Goal: Use online tool/utility

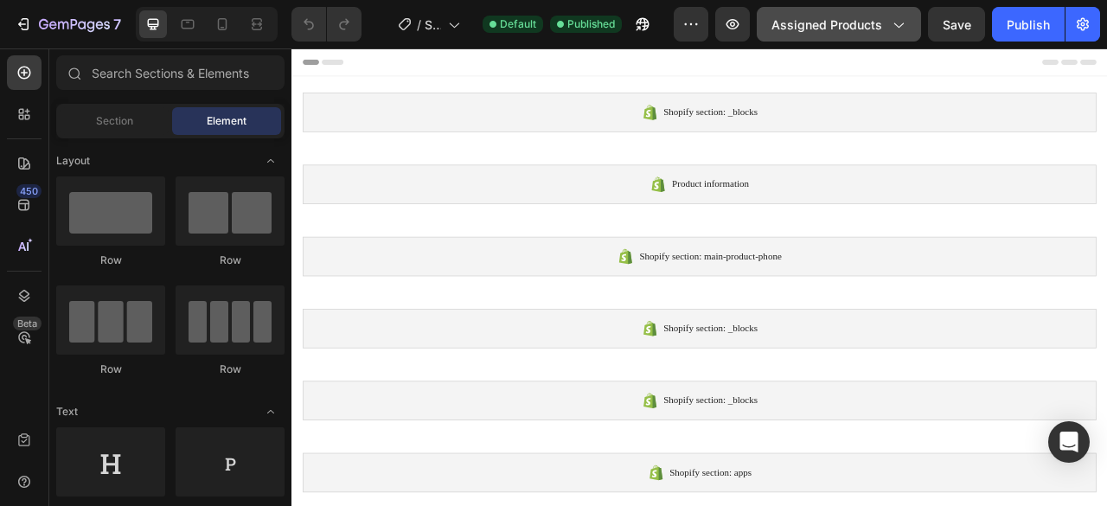
click at [903, 16] on icon "button" at bounding box center [897, 24] width 17 height 17
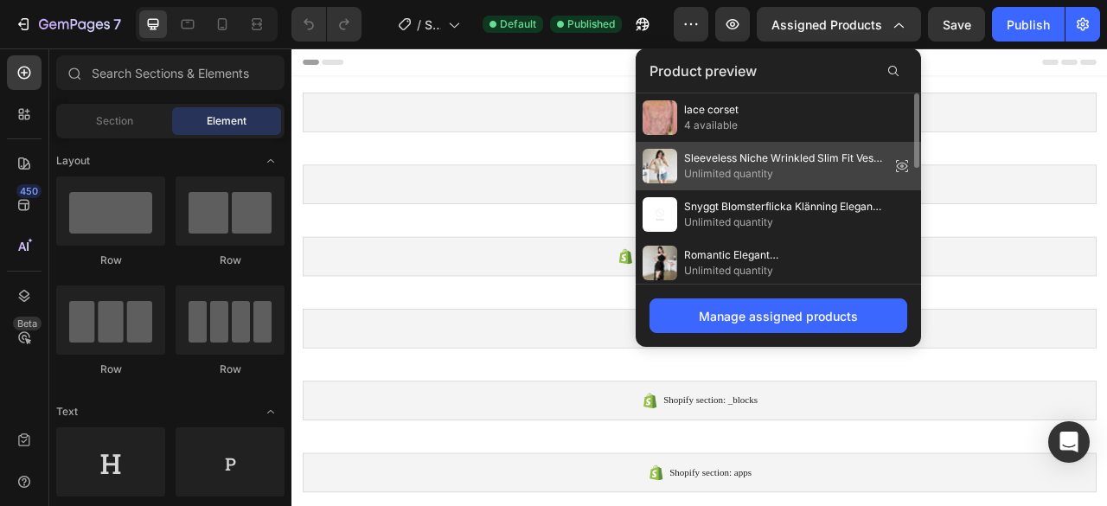
click at [787, 162] on span "Sleeveless Niche Wrinkled Slim Fit Vest Top for Women - Stylish Design" at bounding box center [783, 158] width 199 height 16
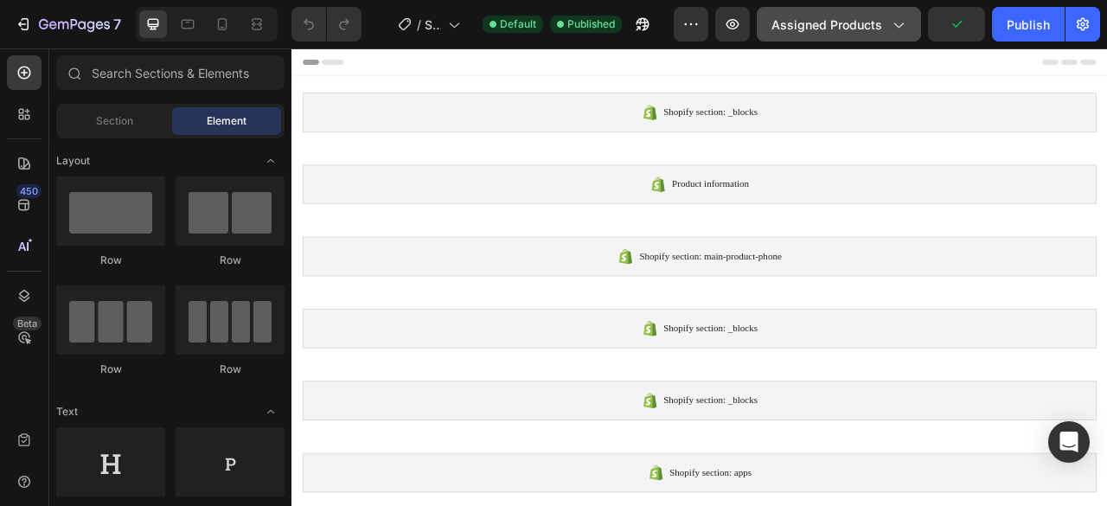
click at [897, 32] on icon "button" at bounding box center [897, 24] width 17 height 17
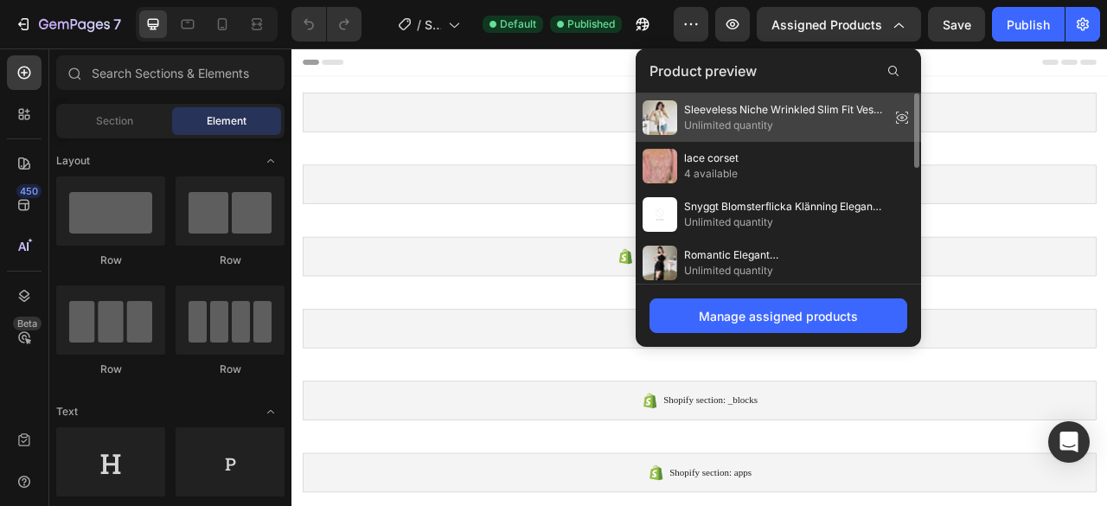
click at [901, 125] on icon at bounding box center [902, 117] width 24 height 24
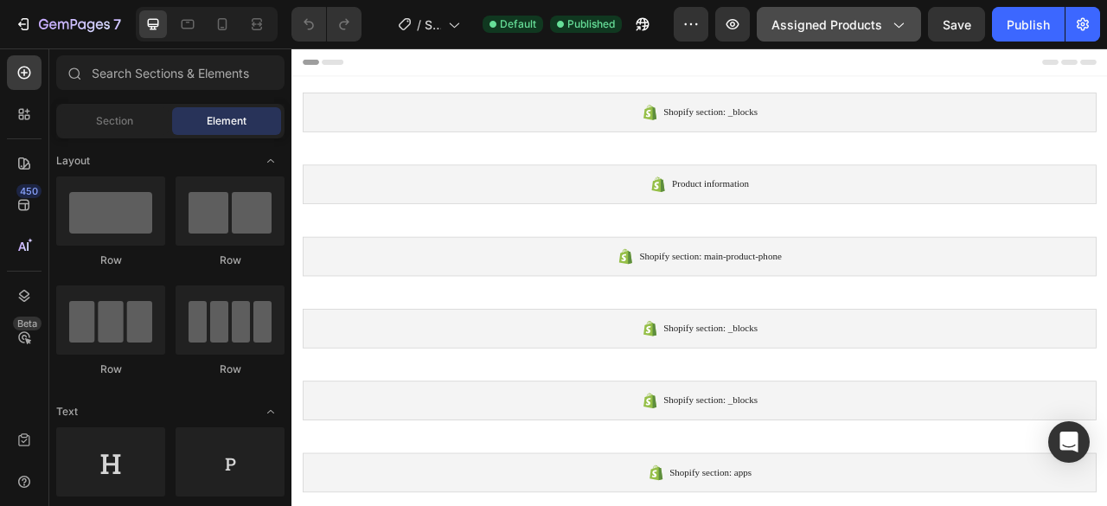
click at [895, 18] on icon "button" at bounding box center [897, 24] width 17 height 17
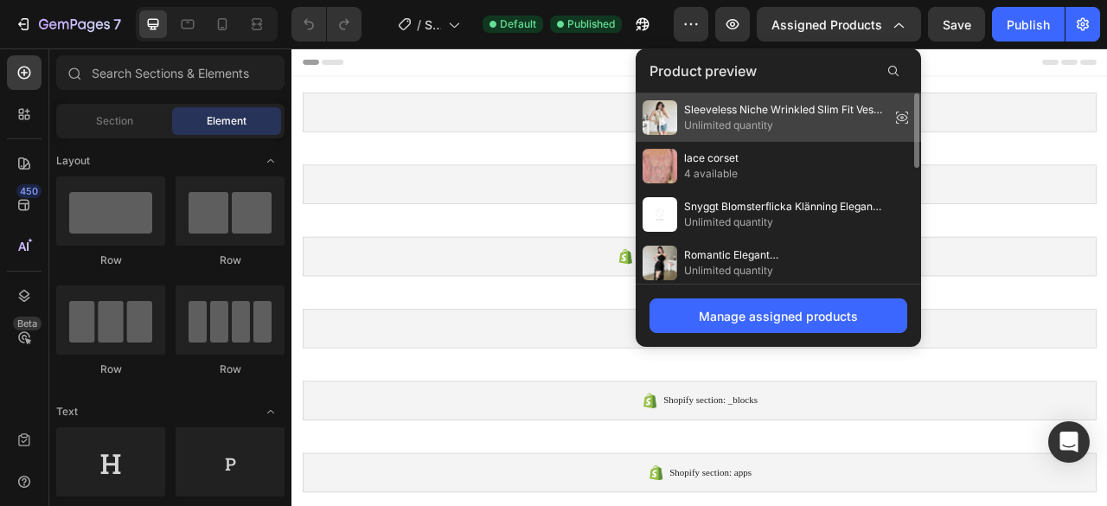
click at [897, 119] on icon at bounding box center [902, 117] width 24 height 24
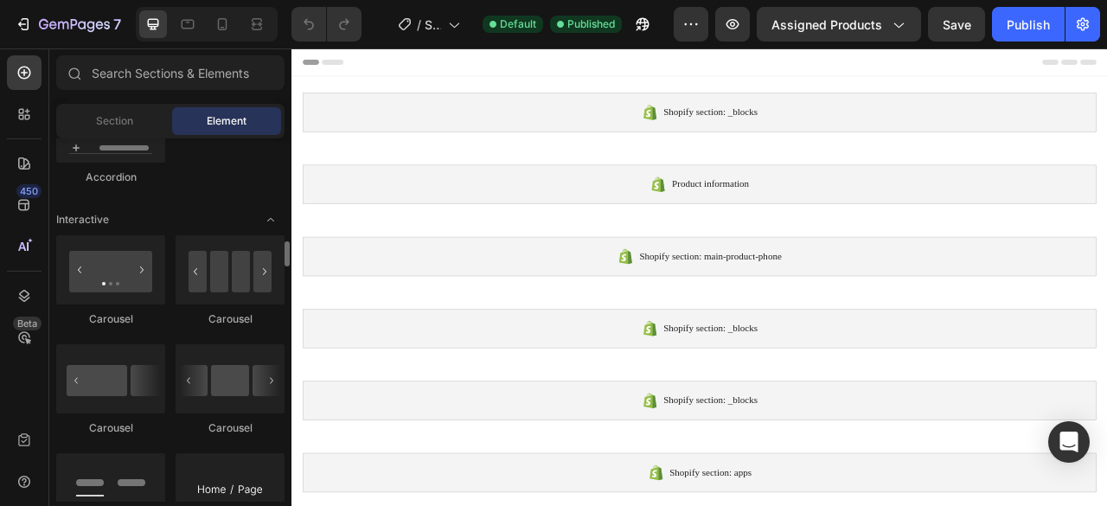
scroll to position [1655, 0]
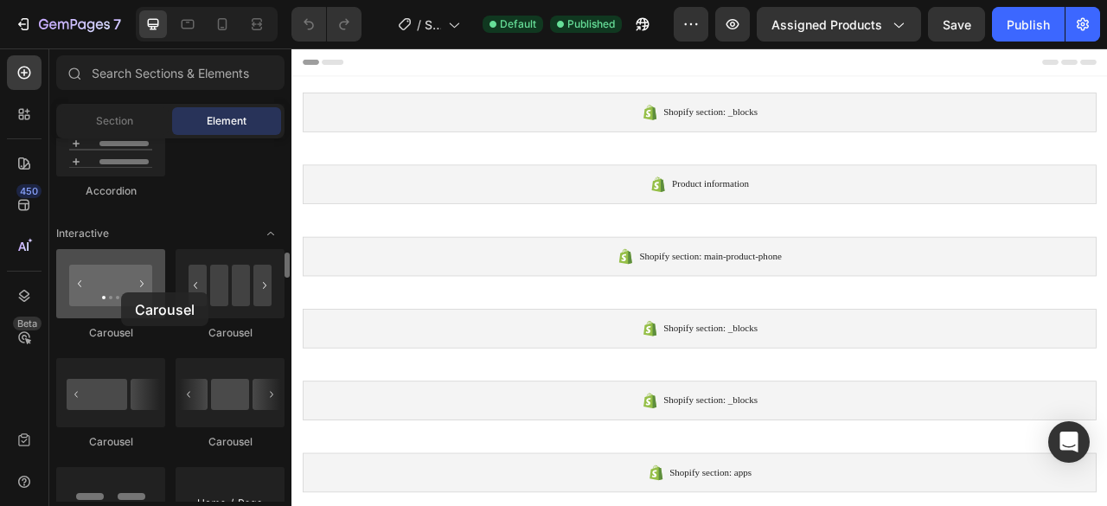
click at [121, 292] on div at bounding box center [110, 283] width 109 height 69
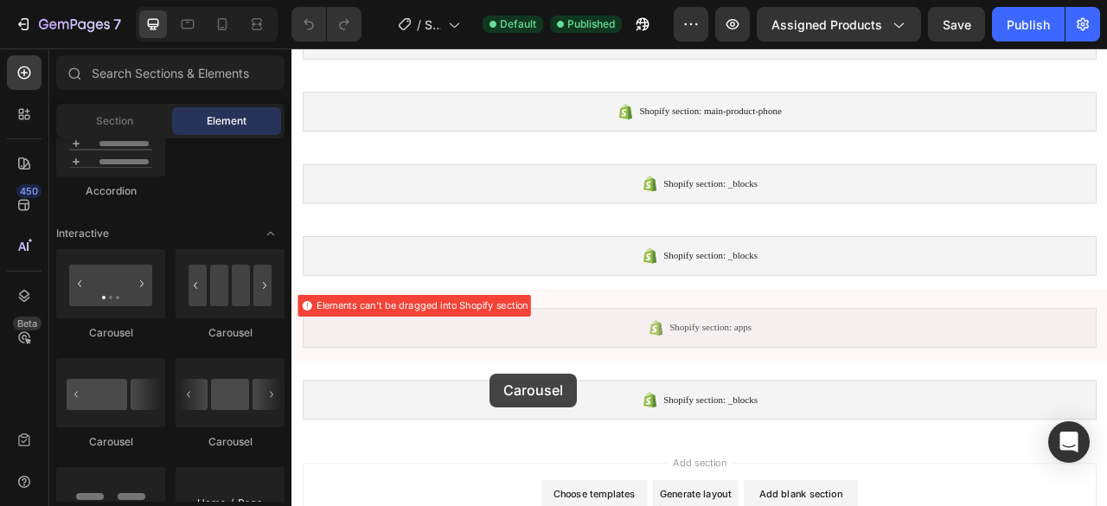
scroll to position [194, 0]
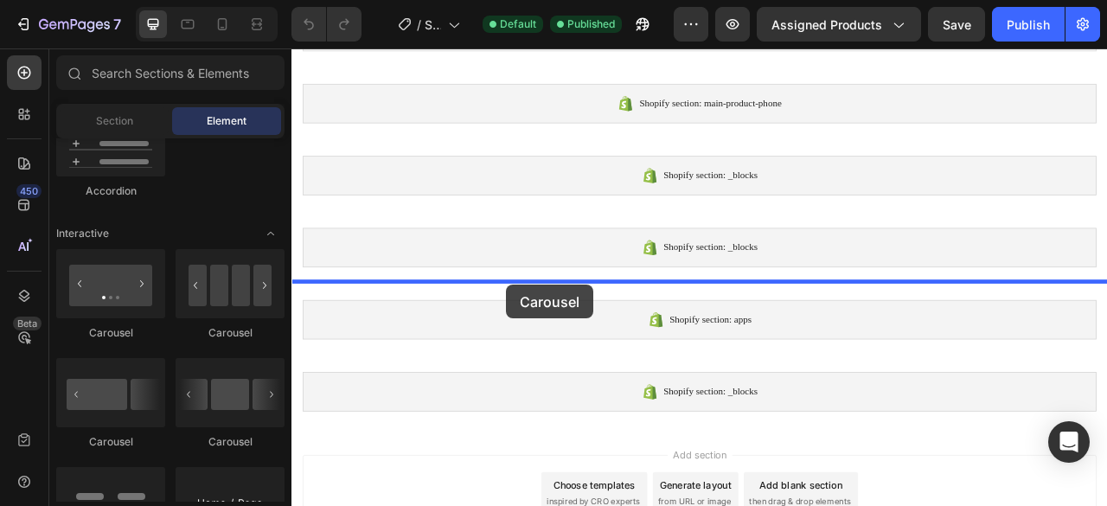
drag, startPoint x: 412, startPoint y: 341, endPoint x: 564, endPoint y: 349, distance: 151.6
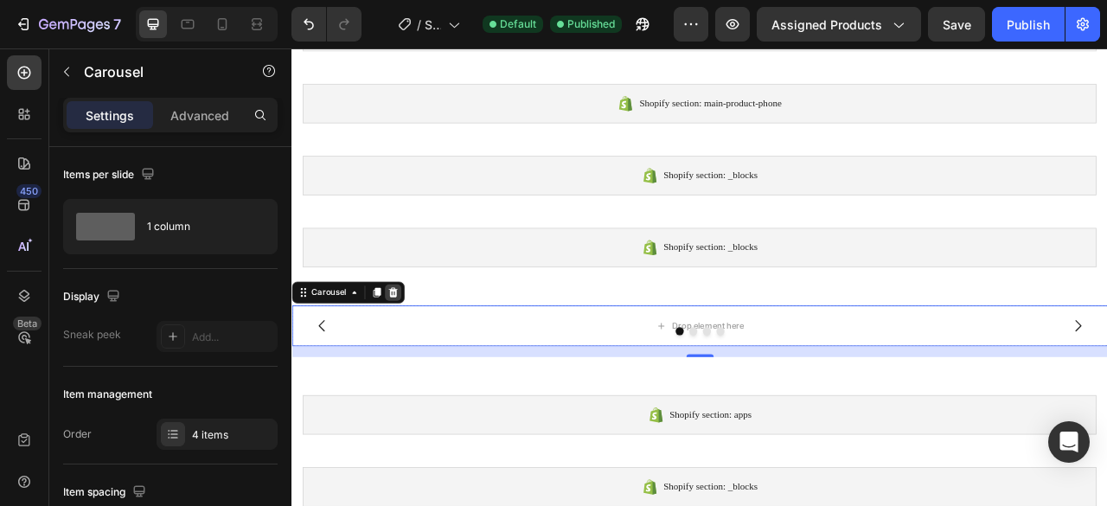
click at [418, 353] on icon at bounding box center [420, 359] width 11 height 12
